Goal: Information Seeking & Learning: Learn about a topic

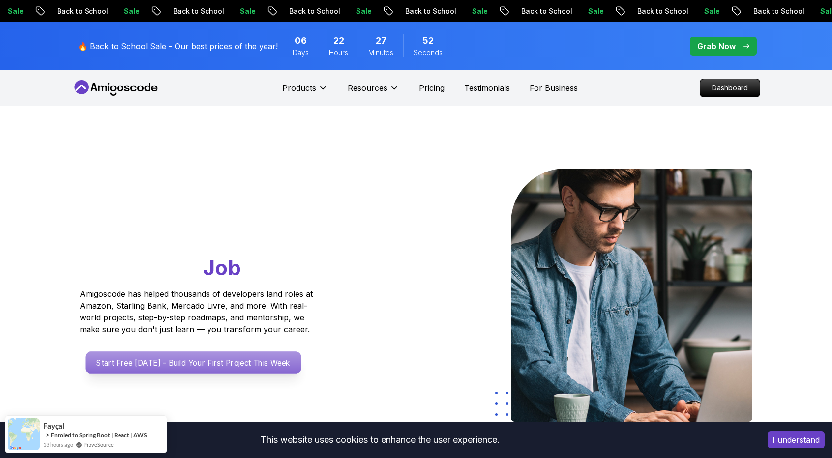
click at [266, 354] on p "Start Free [DATE] - Build Your First Project This Week" at bounding box center [194, 363] width 216 height 23
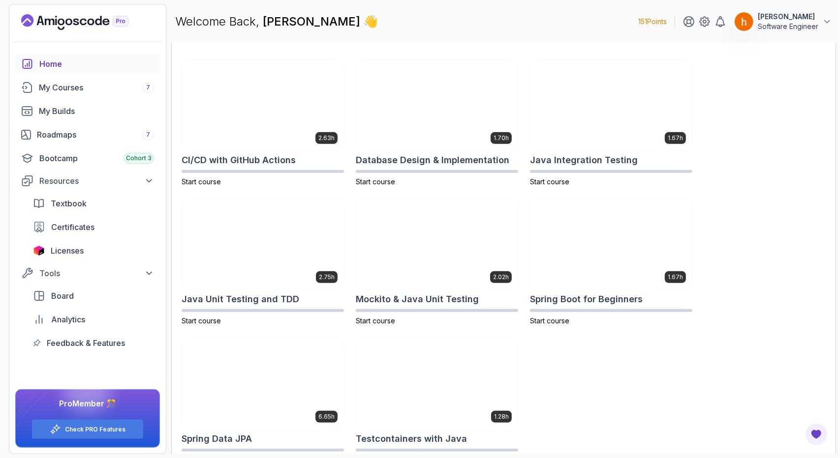
scroll to position [310, 0]
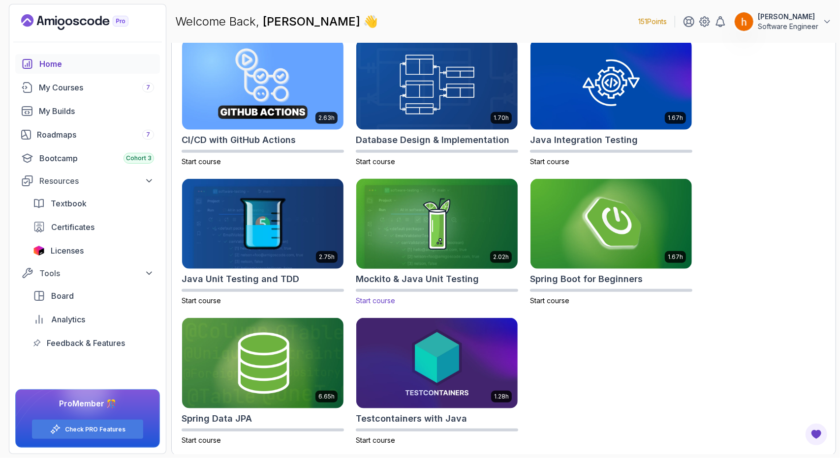
click at [427, 232] on img at bounding box center [436, 224] width 169 height 95
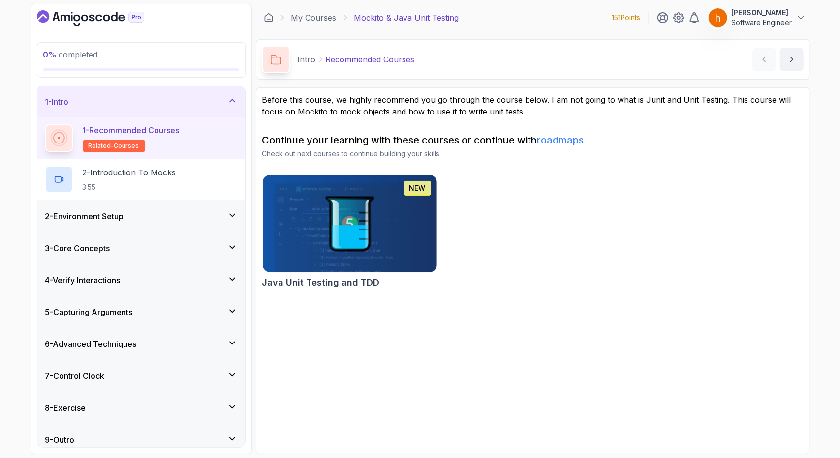
scroll to position [6, 0]
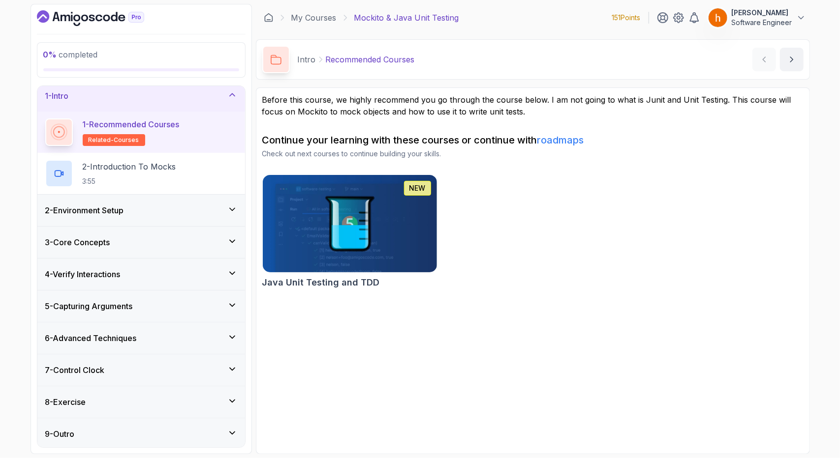
click at [226, 274] on div "4 - Verify Interactions" at bounding box center [141, 275] width 192 height 12
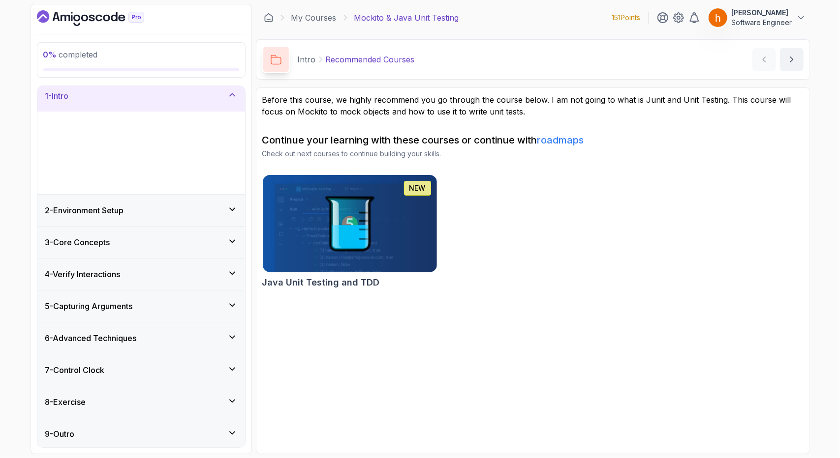
scroll to position [0, 0]
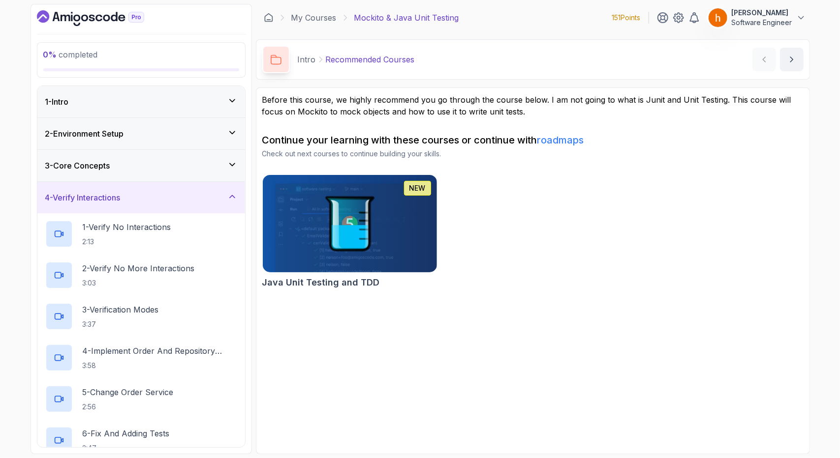
click at [233, 193] on icon at bounding box center [232, 197] width 10 height 10
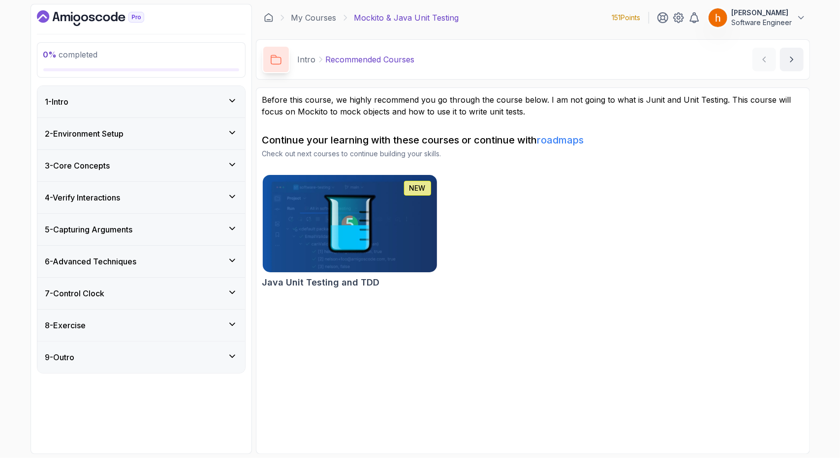
click at [359, 223] on img at bounding box center [349, 224] width 183 height 102
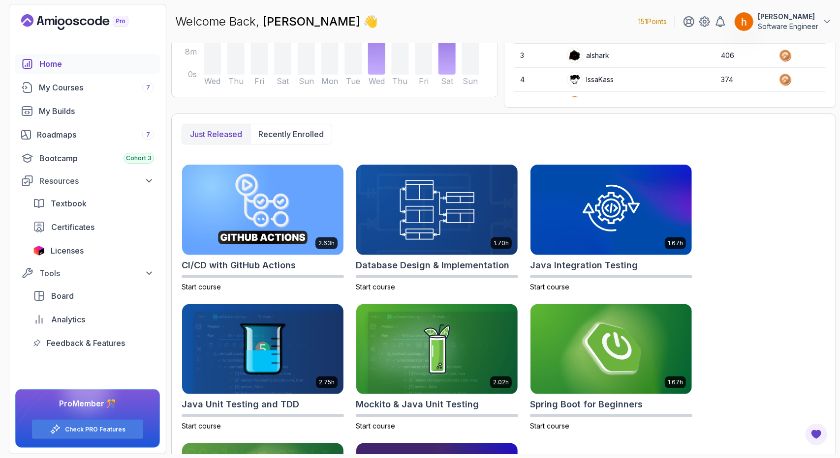
scroll to position [187, 0]
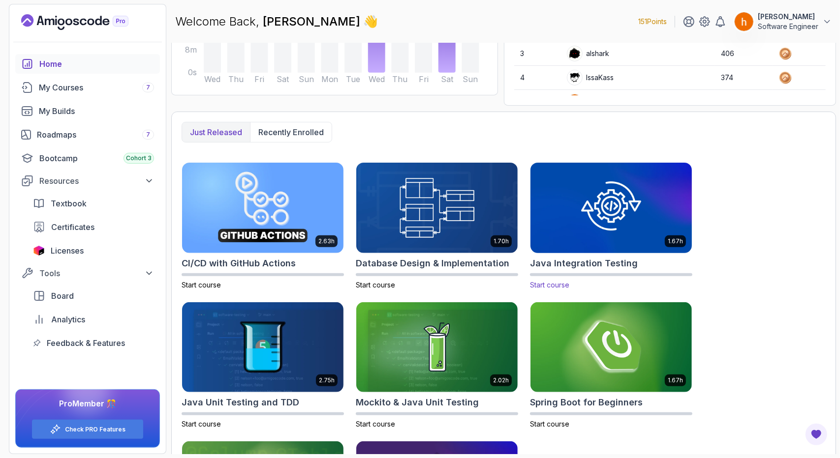
click at [564, 241] on img at bounding box center [610, 207] width 169 height 95
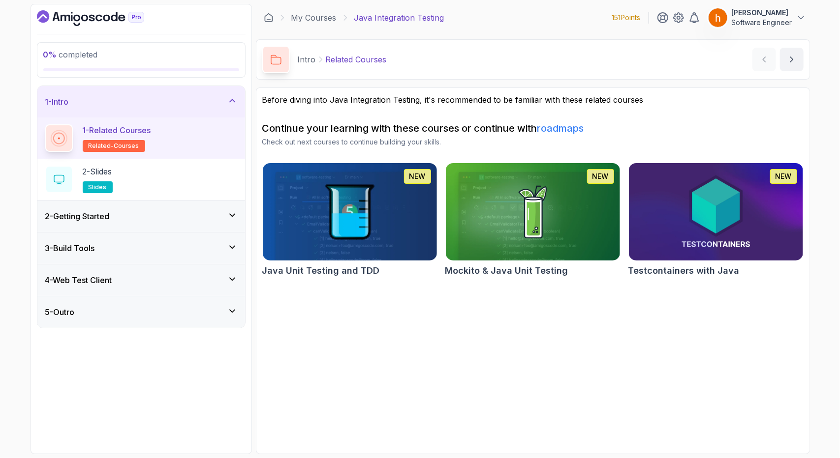
click at [234, 215] on icon at bounding box center [232, 215] width 5 height 2
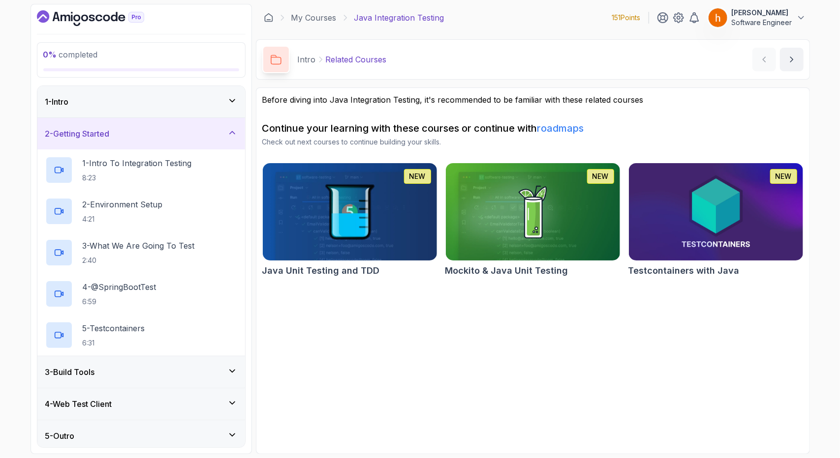
click at [217, 367] on div "3 - Build Tools" at bounding box center [141, 373] width 192 height 12
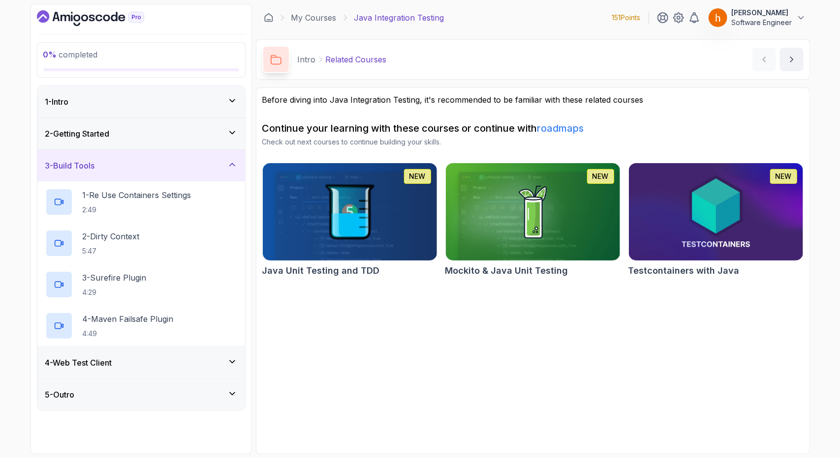
click at [217, 367] on div "4 - Web Test Client" at bounding box center [141, 363] width 192 height 12
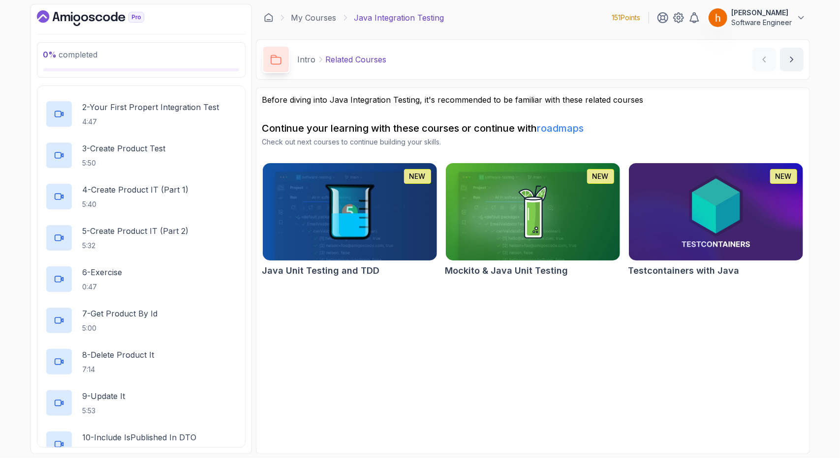
scroll to position [209, 0]
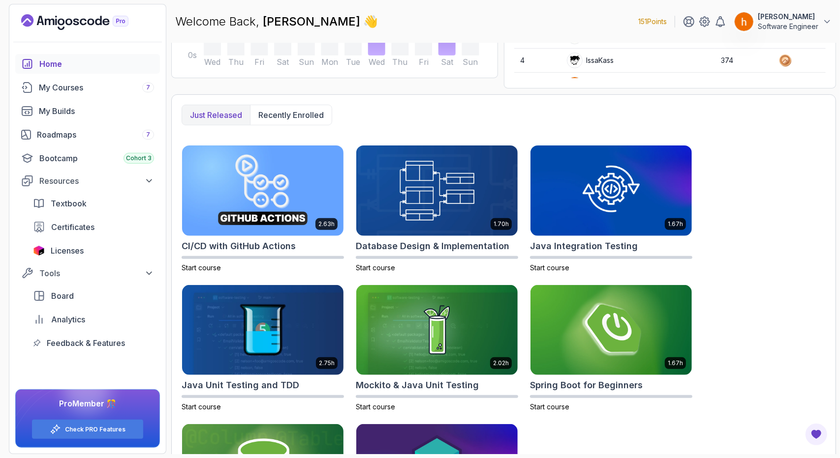
scroll to position [310, 0]
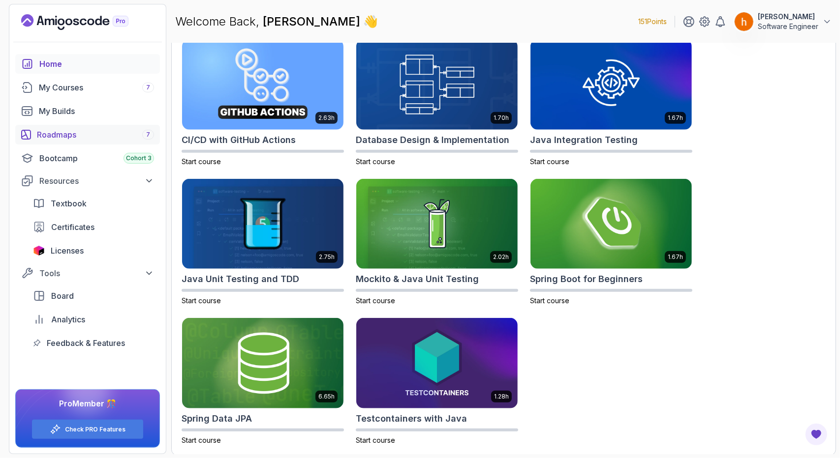
click at [105, 137] on div "Roadmaps 7" at bounding box center [95, 135] width 117 height 12
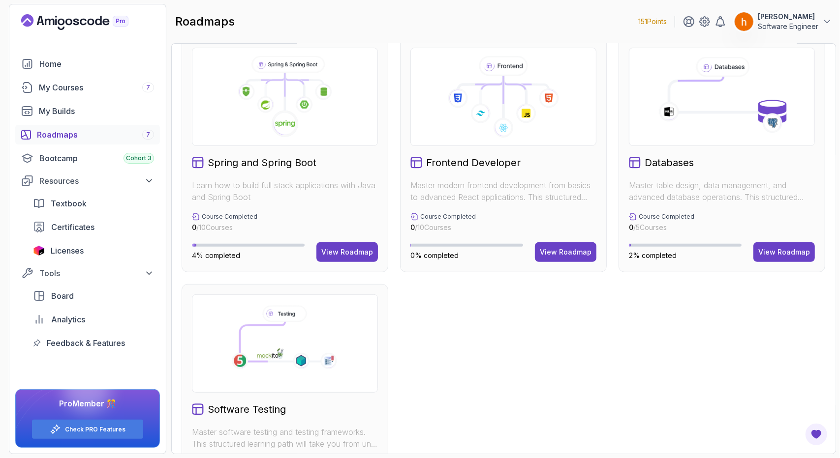
scroll to position [264, 0]
click at [348, 247] on div "View Roadmap" at bounding box center [347, 252] width 52 height 10
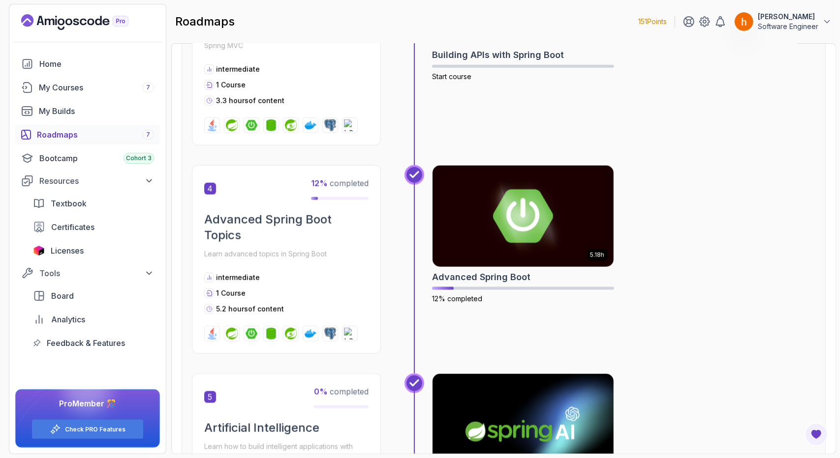
scroll to position [746, 0]
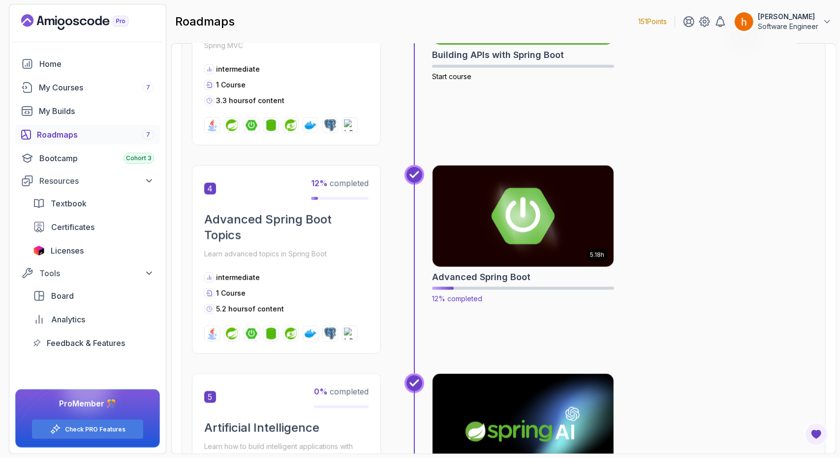
click at [543, 211] on img at bounding box center [523, 216] width 190 height 106
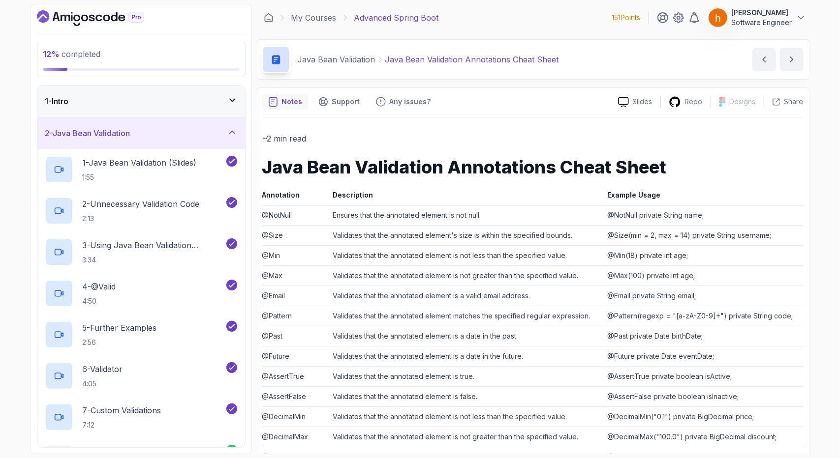
click at [552, 209] on td "Ensures that the annotated element is not null." at bounding box center [466, 215] width 275 height 20
click at [565, 210] on td "Ensures that the annotated element is not null." at bounding box center [466, 215] width 275 height 20
click at [572, 210] on td "Ensures that the annotated element is not null." at bounding box center [466, 215] width 275 height 20
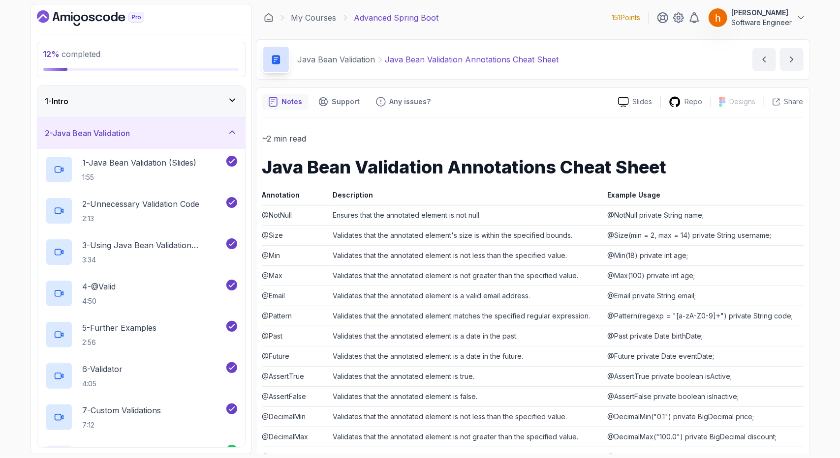
click at [574, 210] on td "Ensures that the annotated element is not null." at bounding box center [466, 215] width 275 height 20
click at [227, 146] on div "2 - Java Bean Validation" at bounding box center [141, 133] width 208 height 31
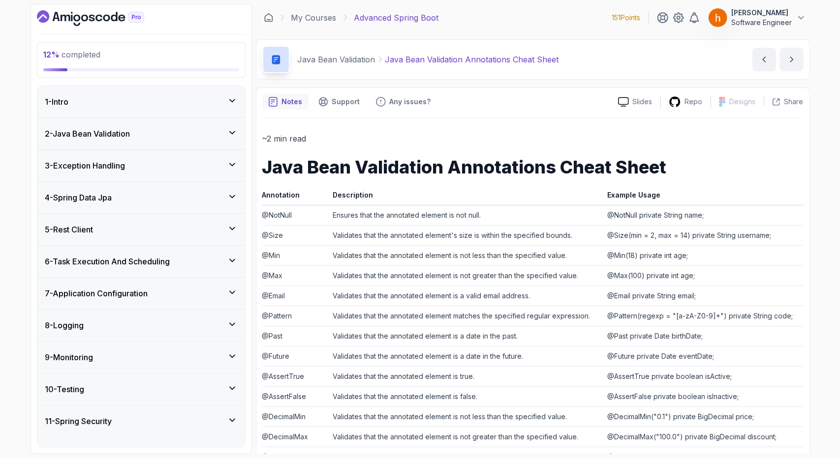
click at [222, 162] on div "3 - Exception Handling" at bounding box center [141, 166] width 192 height 12
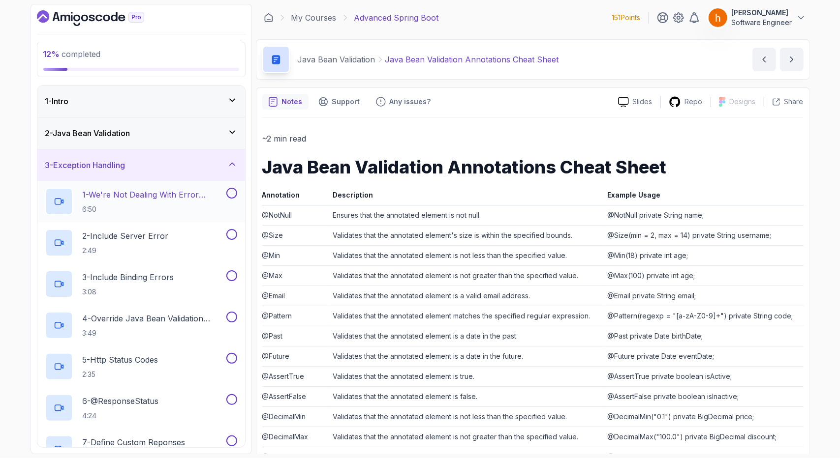
click at [204, 189] on p "1 - We're Not Dealing With Error Properply" at bounding box center [154, 195] width 142 height 12
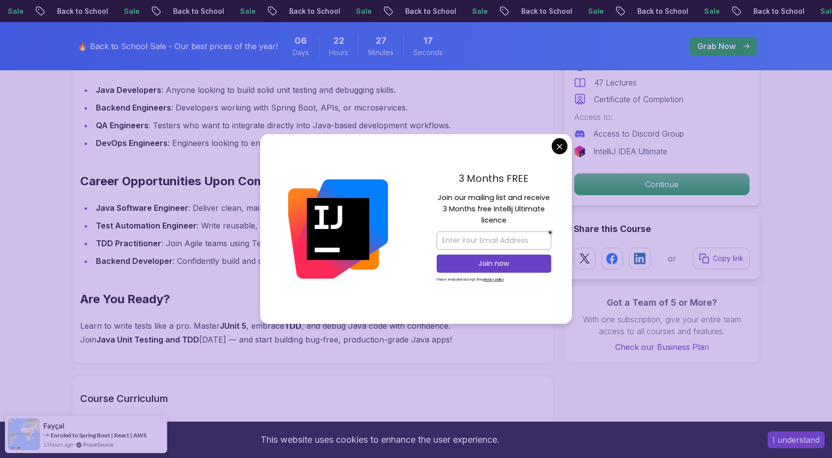
scroll to position [1163, 0]
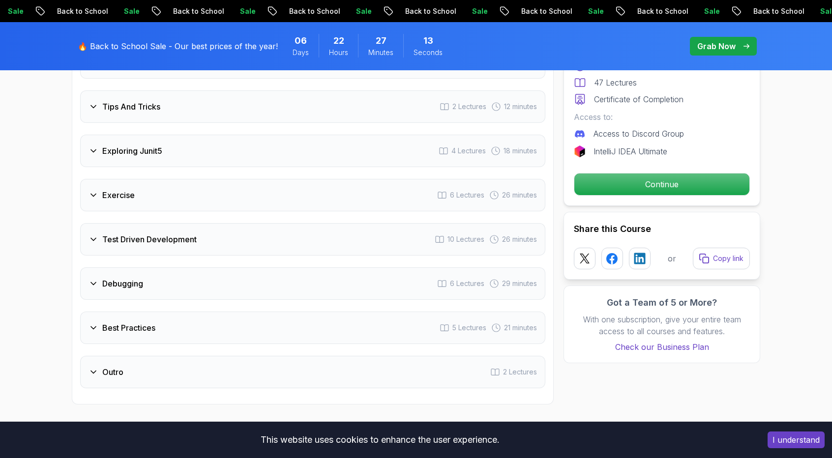
scroll to position [1545, 0]
